Goal: Task Accomplishment & Management: Use online tool/utility

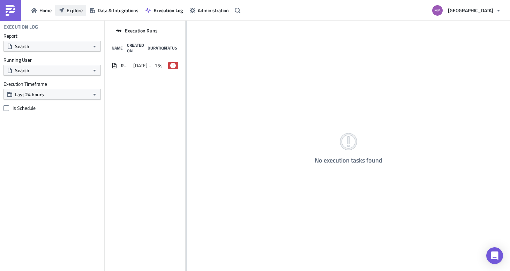
click at [78, 13] on span "Explore" at bounding box center [75, 10] width 16 height 7
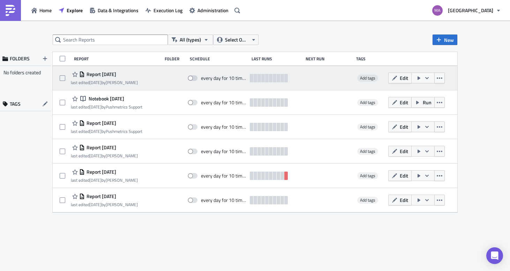
click at [132, 81] on div "last edited 1 day ago by Marisa Quin" at bounding box center [104, 82] width 67 height 5
click at [393, 79] on icon "button" at bounding box center [394, 77] width 5 height 5
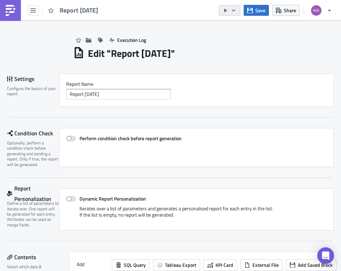
click at [236, 12] on icon "button" at bounding box center [234, 11] width 6 height 6
click at [206, 54] on div "Edit " Report 2025-08-12 "" at bounding box center [203, 52] width 261 height 14
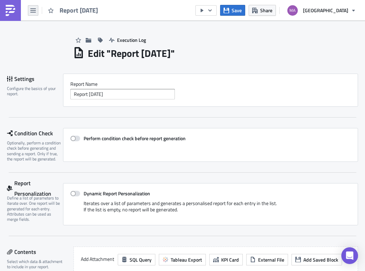
click at [33, 12] on icon "button" at bounding box center [33, 10] width 6 height 4
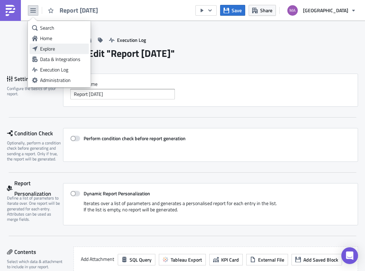
click at [43, 48] on div "Explore" at bounding box center [63, 48] width 46 height 7
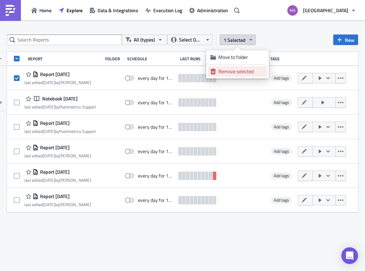
click at [240, 70] on div "Remove selected" at bounding box center [242, 71] width 46 height 7
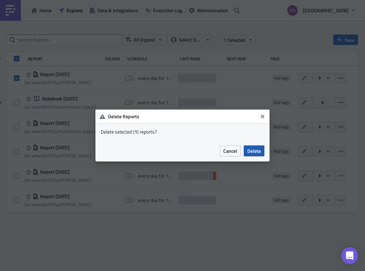
click at [262, 150] on button "Delete" at bounding box center [254, 150] width 21 height 11
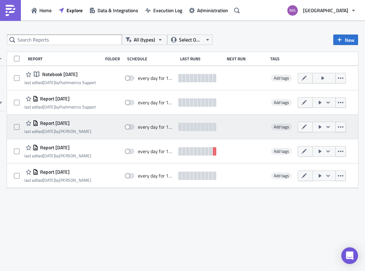
click at [66, 123] on span "Report 2025-08-05" at bounding box center [53, 123] width 31 height 6
click at [10, 125] on div "Report 2025-08-05 last edited 1 week ago by Marisa Quin every day for 10 times …" at bounding box center [182, 127] width 351 height 24
click at [14, 126] on span at bounding box center [17, 127] width 6 height 6
click at [15, 126] on input "checkbox" at bounding box center [17, 127] width 5 height 5
checkbox input "true"
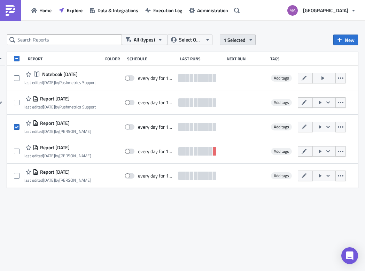
click at [239, 36] on span "1 Selected" at bounding box center [235, 39] width 22 height 7
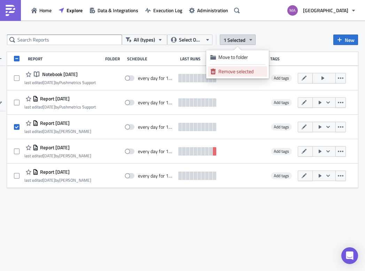
click at [235, 71] on div "Remove selected" at bounding box center [242, 71] width 46 height 7
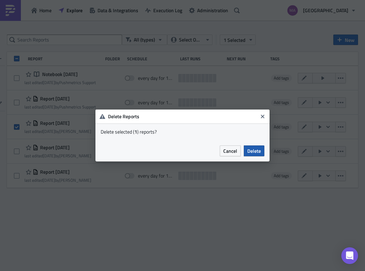
click at [249, 147] on span "Delete" at bounding box center [254, 150] width 14 height 7
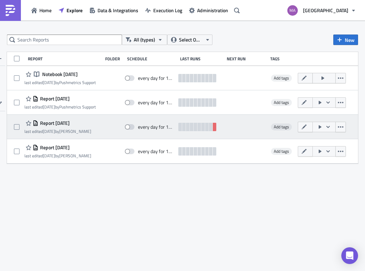
click at [70, 121] on span "Report [DATE]" at bounding box center [53, 123] width 31 height 6
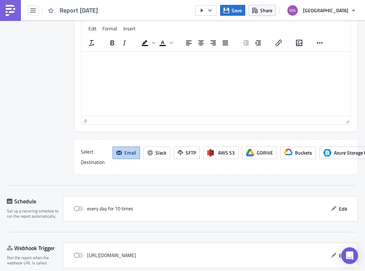
scroll to position [591, 0]
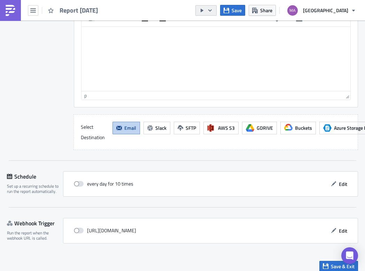
click at [205, 12] on icon "button" at bounding box center [202, 11] width 6 height 6
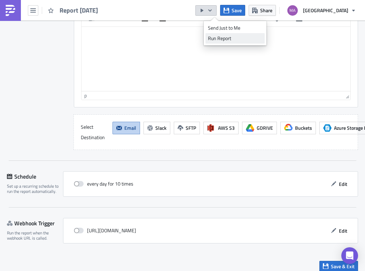
click at [215, 39] on div "Run Report" at bounding box center [235, 38] width 54 height 7
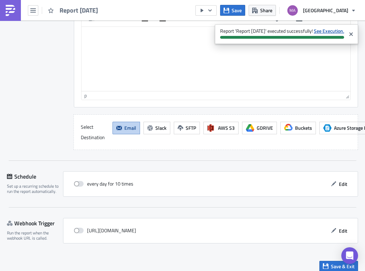
click at [329, 32] on strong "See Execution." at bounding box center [329, 30] width 30 height 7
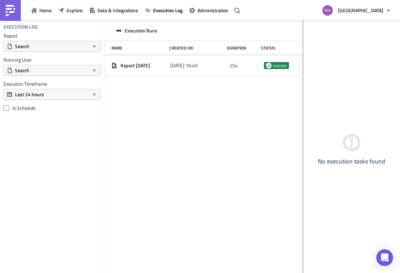
drag, startPoint x: 164, startPoint y: 66, endPoint x: 303, endPoint y: 71, distance: 139.2
click at [303, 71] on div at bounding box center [303, 147] width 1 height 253
click at [70, 13] on span "Explore" at bounding box center [75, 10] width 16 height 7
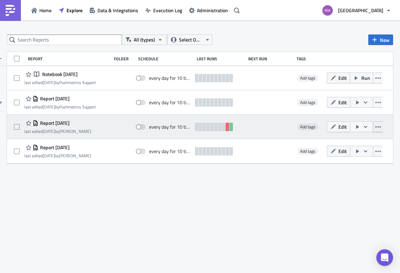
click at [365, 129] on icon "button" at bounding box center [379, 127] width 6 height 6
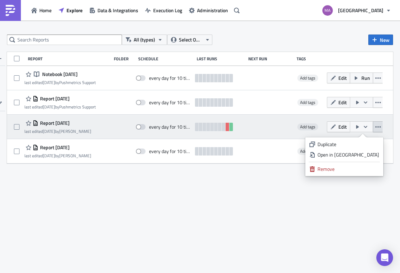
click at [269, 123] on div at bounding box center [269, 127] width 45 height 14
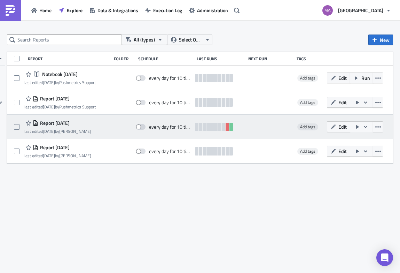
click at [70, 125] on span "Report [DATE]" at bounding box center [53, 123] width 31 height 6
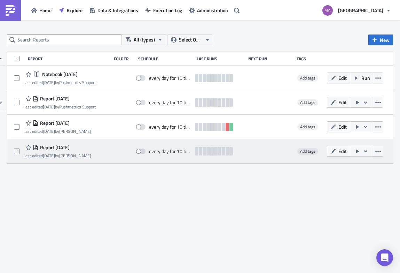
click at [58, 149] on span "Report [DATE]" at bounding box center [53, 147] width 31 height 6
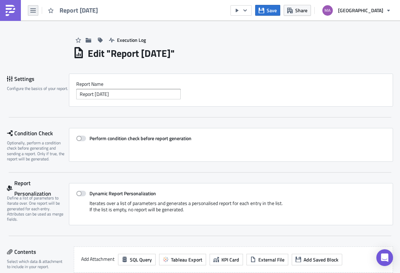
click at [30, 10] on icon "button" at bounding box center [33, 11] width 6 height 6
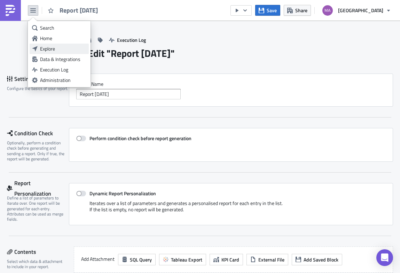
click at [36, 44] on link "Explore" at bounding box center [59, 49] width 59 height 10
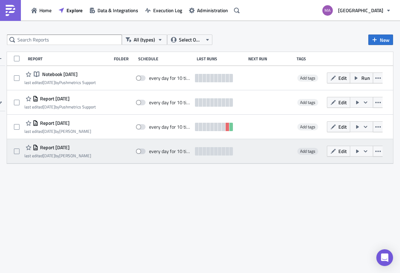
click at [13, 151] on div "Report [DATE] last edited [DATE] by [PERSON_NAME] every day for 10 times Add ta…" at bounding box center [200, 151] width 387 height 24
click at [17, 153] on span at bounding box center [17, 151] width 6 height 6
click at [17, 153] on input "checkbox" at bounding box center [17, 151] width 5 height 5
checkbox input "true"
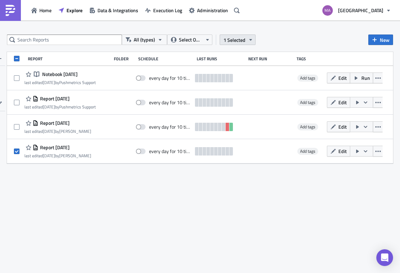
click at [249, 40] on icon "button" at bounding box center [251, 40] width 6 height 6
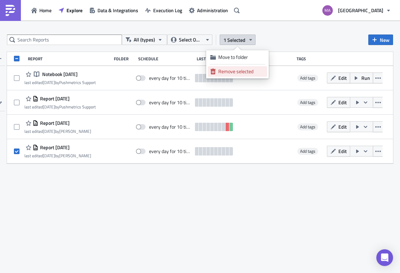
click at [247, 74] on div "Remove selected" at bounding box center [242, 71] width 46 height 7
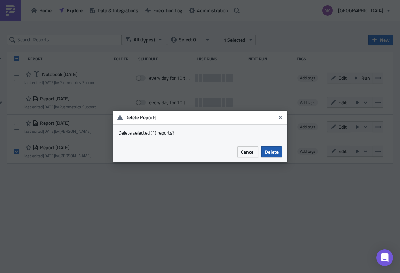
click at [270, 153] on span "Delete" at bounding box center [272, 151] width 14 height 7
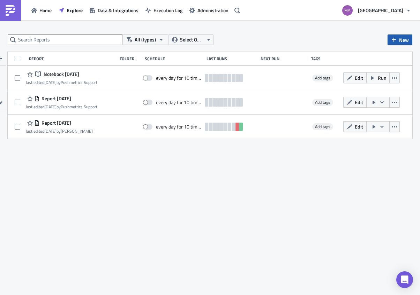
click at [399, 36] on span "New" at bounding box center [404, 39] width 10 height 7
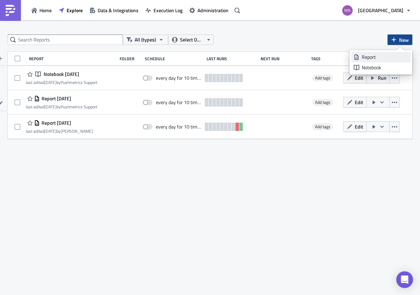
click at [396, 56] on div "Report" at bounding box center [384, 57] width 46 height 7
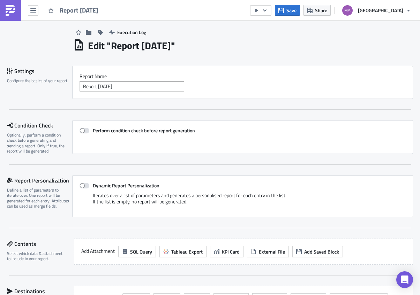
scroll to position [9, 0]
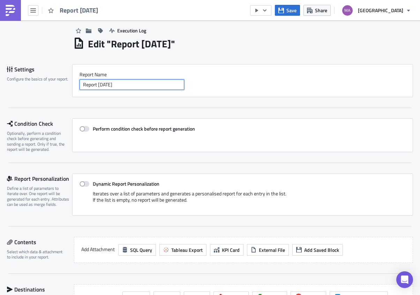
drag, startPoint x: 129, startPoint y: 84, endPoint x: 73, endPoint y: 73, distance: 57.3
click at [73, 73] on div "Report Nam﻿e Report 2025-08-13" at bounding box center [242, 80] width 341 height 33
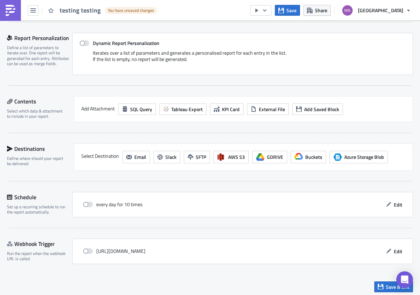
scroll to position [153, 0]
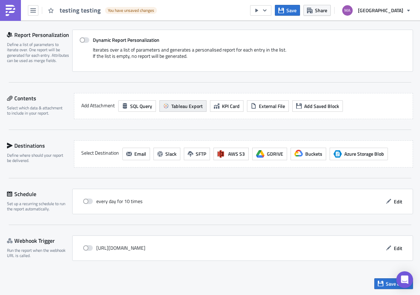
type input "testing testing"
click at [195, 100] on button "Tableau Export" at bounding box center [182, 106] width 47 height 12
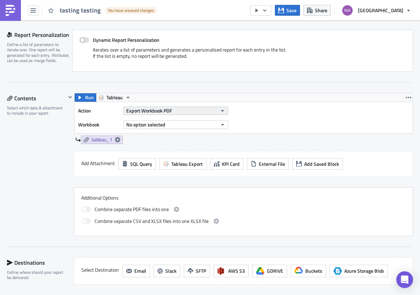
click at [169, 112] on span "Export Workbook PDF" at bounding box center [149, 110] width 46 height 7
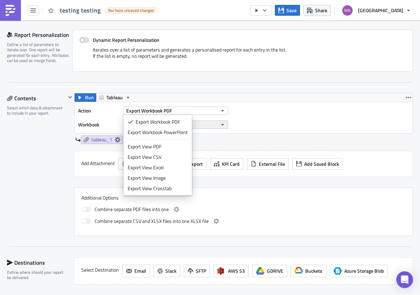
click at [202, 124] on button "No option selected" at bounding box center [175, 125] width 105 height 8
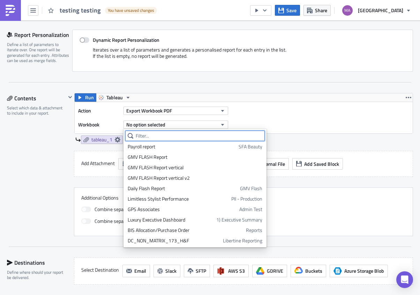
scroll to position [423, 0]
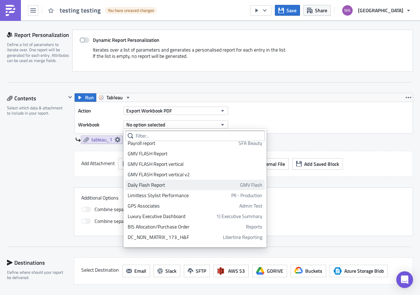
click at [164, 184] on div "Daily Flash Report" at bounding box center [183, 185] width 110 height 7
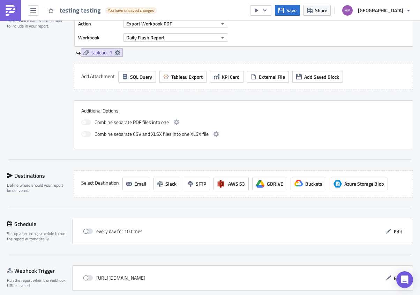
scroll to position [252, 0]
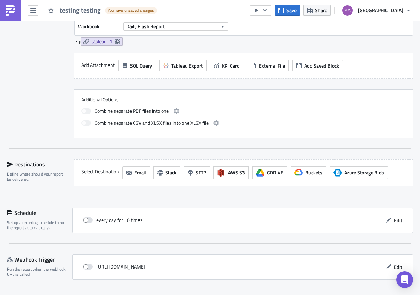
click at [188, 217] on div "every day for 10 times Edit" at bounding box center [242, 220] width 326 height 11
click at [394, 222] on span "Edit" at bounding box center [398, 220] width 8 height 7
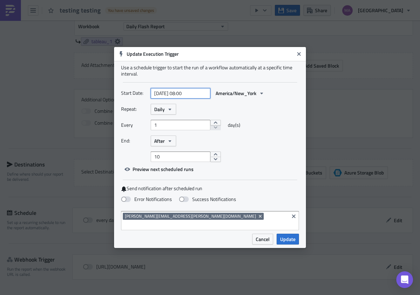
select select "7"
select select "2025"
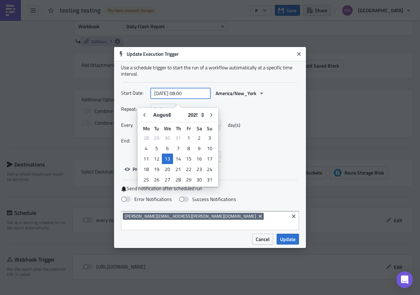
click at [198, 99] on input "2025-08-13 08:00" at bounding box center [181, 93] width 60 height 10
drag, startPoint x: 196, startPoint y: 100, endPoint x: 183, endPoint y: 99, distance: 13.0
click at [183, 99] on input "2025-08-13 08:00" at bounding box center [181, 93] width 60 height 10
click at [186, 98] on input "2025-08-13 08:00" at bounding box center [181, 93] width 60 height 10
drag, startPoint x: 186, startPoint y: 98, endPoint x: 182, endPoint y: 97, distance: 4.6
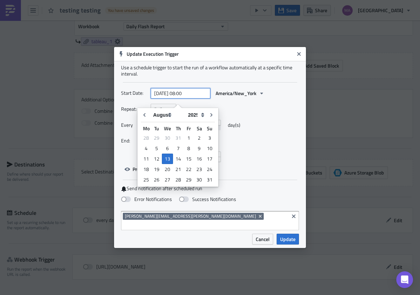
click at [182, 97] on input "2025-08-13 08:00" at bounding box center [181, 93] width 60 height 10
click at [190, 98] on input "2025-08-13 17:00" at bounding box center [181, 93] width 60 height 10
type input "2025-08-13 17:05"
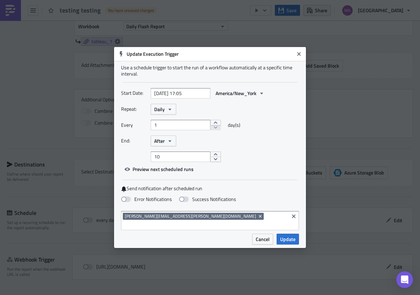
click at [272, 144] on div "End: After" at bounding box center [210, 141] width 178 height 11
click at [292, 236] on span "Update" at bounding box center [287, 239] width 15 height 7
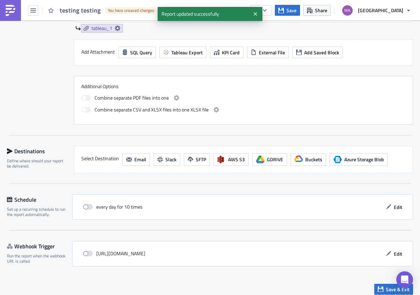
scroll to position [270, 0]
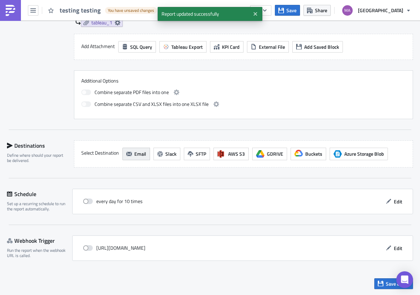
drag, startPoint x: 91, startPoint y: 153, endPoint x: 122, endPoint y: 152, distance: 30.7
click at [91, 153] on label "Select Destination" at bounding box center [100, 153] width 38 height 10
click at [133, 153] on button "Email" at bounding box center [136, 154] width 28 height 13
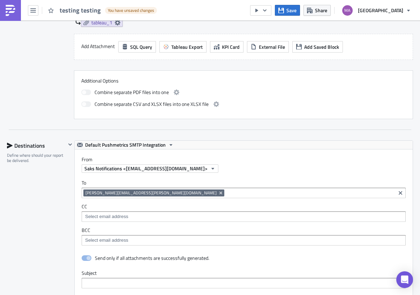
scroll to position [0, 0]
click at [219, 193] on icon "Remove Tag" at bounding box center [220, 193] width 3 height 3
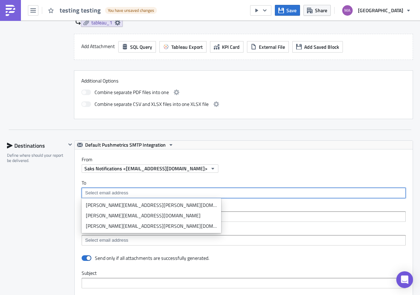
click at [122, 195] on input at bounding box center [243, 193] width 320 height 7
click at [118, 206] on div "chris.rhinehart@saks.com" at bounding box center [151, 205] width 131 height 7
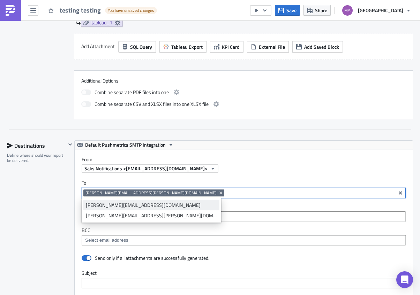
click at [136, 204] on div "[PERSON_NAME][EMAIL_ADDRESS][DOMAIN_NAME]" at bounding box center [151, 205] width 131 height 7
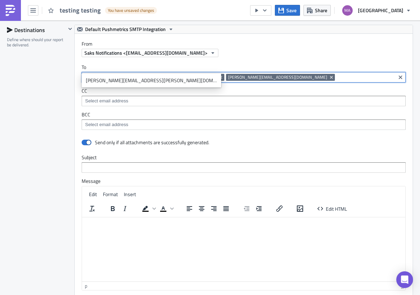
scroll to position [400, 0]
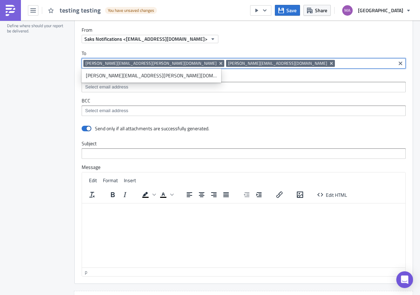
click at [149, 140] on label "Subject" at bounding box center [244, 143] width 324 height 6
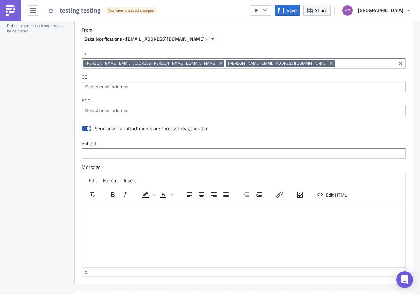
click at [87, 130] on span at bounding box center [87, 129] width 10 height 6
click at [87, 130] on input "checkbox" at bounding box center [85, 129] width 5 height 5
checkbox input "false"
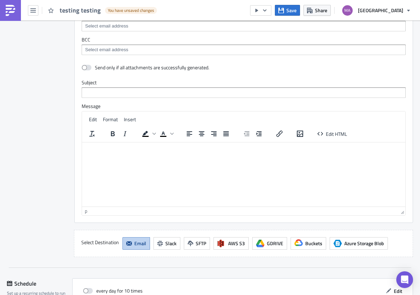
scroll to position [551, 0]
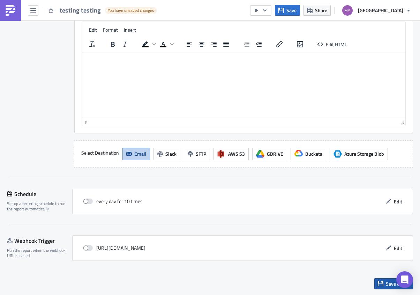
click at [377, 273] on icon "button" at bounding box center [380, 284] width 6 height 6
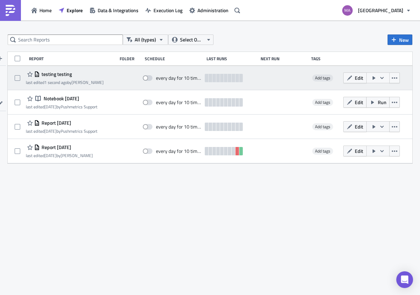
click at [377, 79] on button "button" at bounding box center [377, 77] width 23 height 11
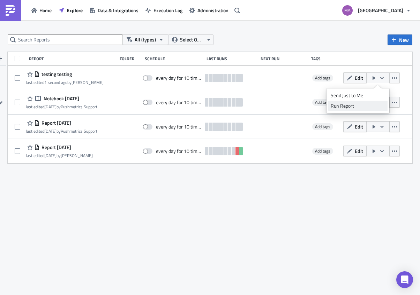
click at [349, 107] on div "Run Report" at bounding box center [357, 105] width 54 height 7
